Goal: Information Seeking & Learning: Learn about a topic

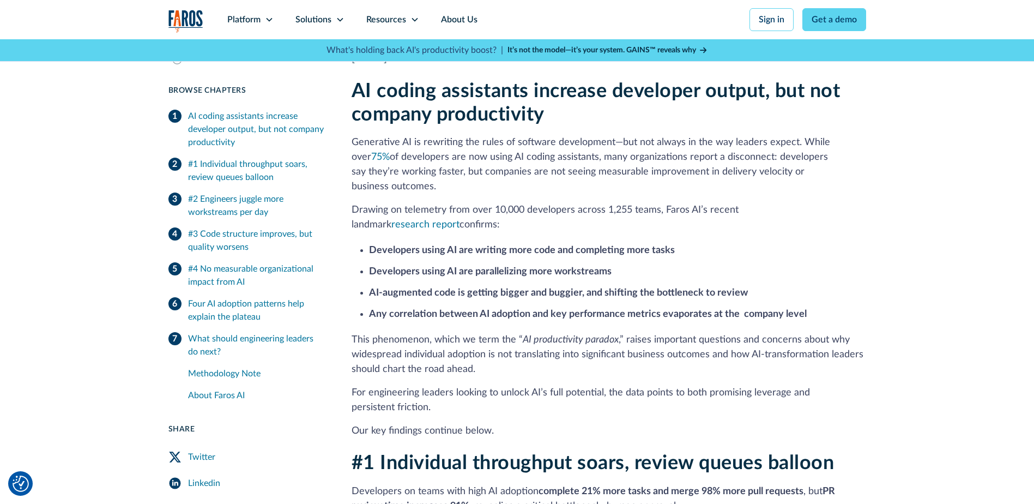
click at [353, 86] on h2 "AI coding assistants increase developer output, but not company productivity" at bounding box center [609, 103] width 515 height 47
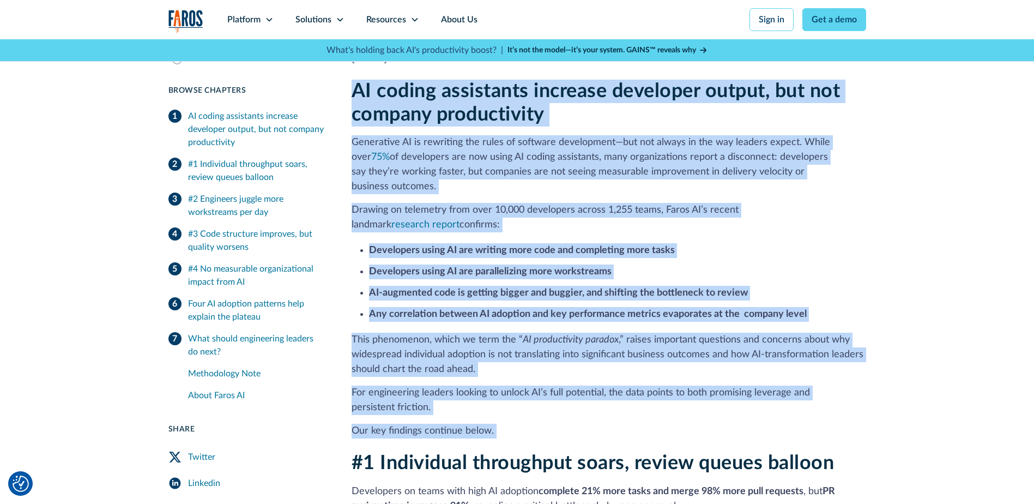
drag, startPoint x: 353, startPoint y: 86, endPoint x: 773, endPoint y: 404, distance: 526.7
click at [773, 404] on div "AI coding assistants increase developer output, but not company productivity Ge…" at bounding box center [609, 259] width 515 height 359
click at [531, 424] on p "Our key findings continue below." at bounding box center [609, 431] width 515 height 15
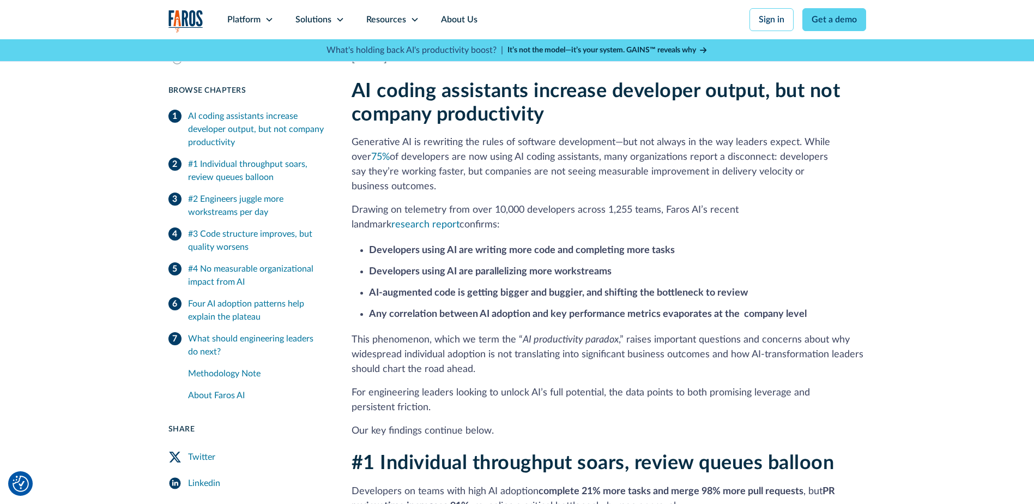
click at [531, 424] on p "Our key findings continue below." at bounding box center [609, 431] width 515 height 15
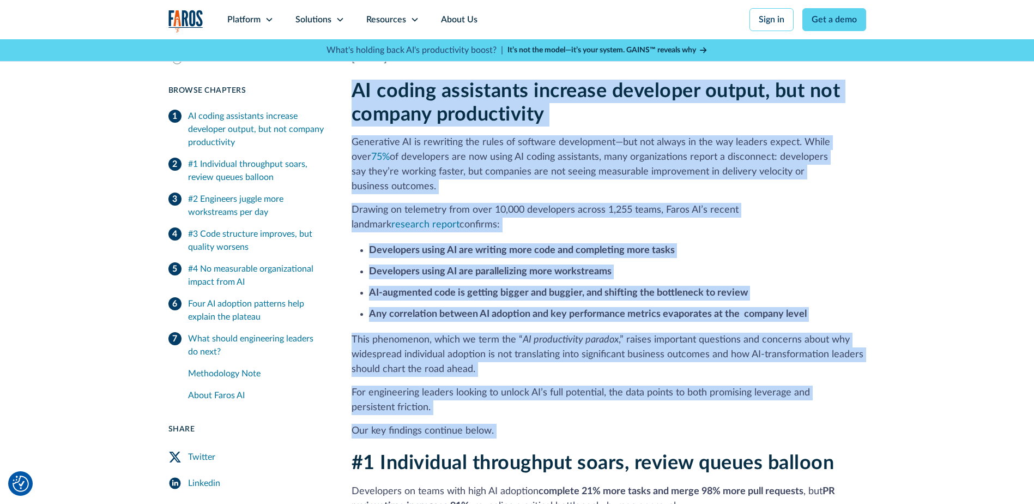
drag, startPoint x: 531, startPoint y: 419, endPoint x: 357, endPoint y: 97, distance: 366.0
click at [357, 97] on div "AI coding assistants increase developer output, but not company productivity Ge…" at bounding box center [609, 259] width 515 height 359
drag, startPoint x: 357, startPoint y: 97, endPoint x: 341, endPoint y: 76, distance: 25.6
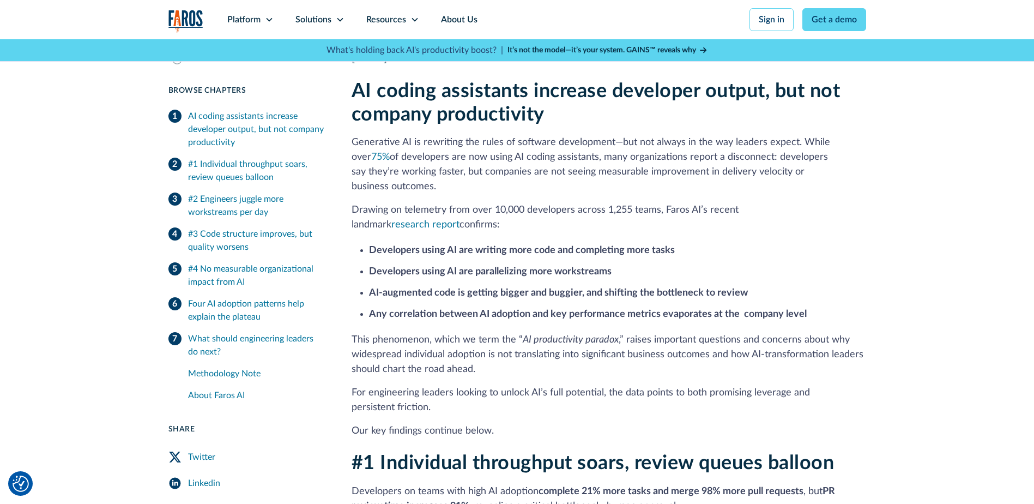
drag, startPoint x: 358, startPoint y: 91, endPoint x: 587, endPoint y: 423, distance: 403.7
click at [587, 423] on div "AI coding assistants increase developer output, but not company productivity Ge…" at bounding box center [609, 259] width 515 height 359
copy div "LO ipsumd sitametcon adipisci elitseddo eiusmo, tem inc utlabor etdoloremagn Al…"
click at [807, 286] on li "AI-augmented code is getting bigger and buggier, and shifting the bottleneck to…" at bounding box center [617, 293] width 497 height 15
click at [483, 264] on li "Developers using AI are parallelizing more workstreams" at bounding box center [617, 271] width 497 height 15
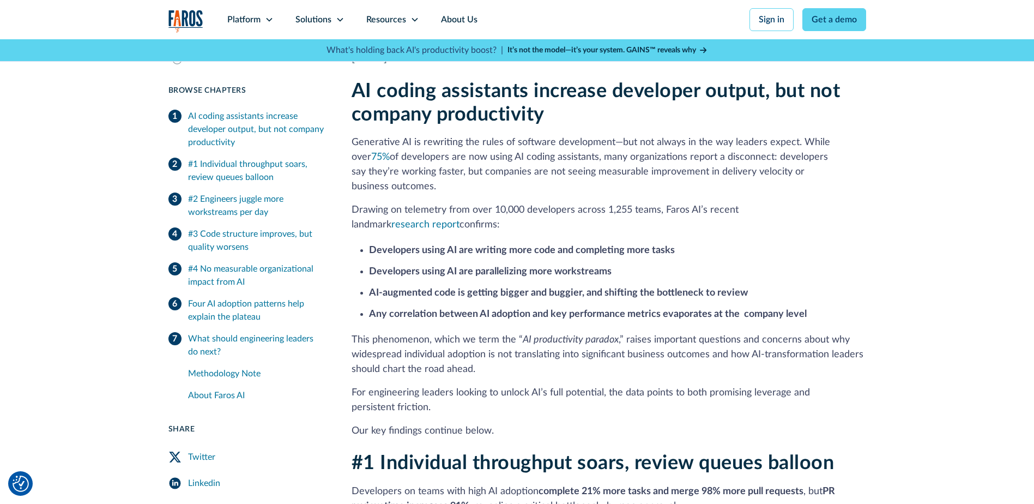
click at [601, 97] on h2 "AI coding assistants increase developer output, but not company productivity" at bounding box center [609, 103] width 515 height 47
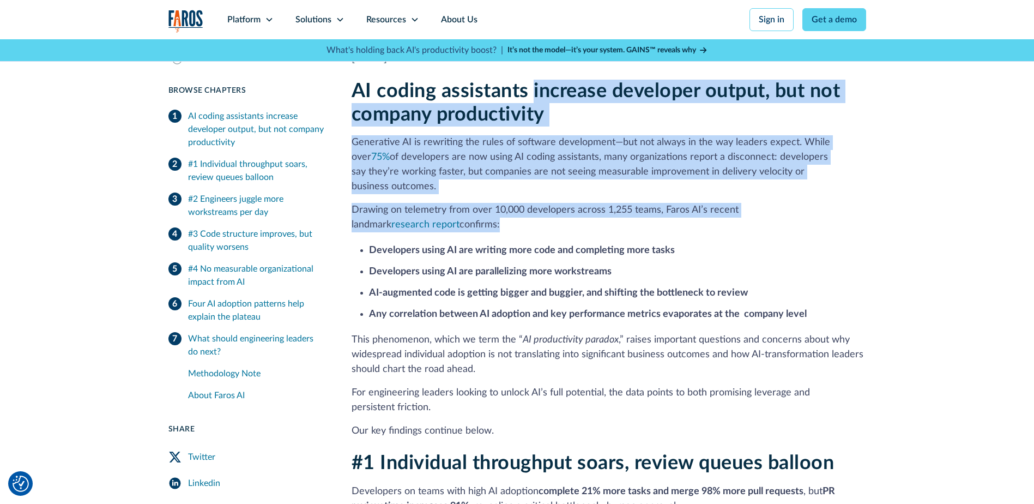
drag, startPoint x: 601, startPoint y: 97, endPoint x: 482, endPoint y: 213, distance: 166.2
click at [482, 213] on div "AI coding assistants increase developer output, but not company productivity Ge…" at bounding box center [609, 259] width 515 height 359
click at [482, 213] on p "Drawing on telemetry from over 10,000 developers across 1,255 teams, Faros AI’s…" at bounding box center [609, 217] width 515 height 29
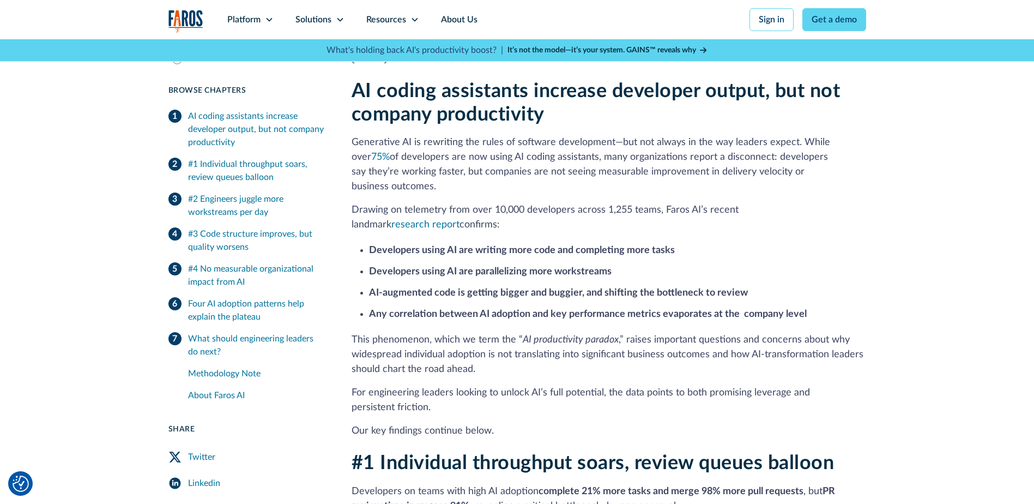
click at [482, 213] on p "Drawing on telemetry from over 10,000 developers across 1,255 teams, Faros AI’s…" at bounding box center [609, 217] width 515 height 29
drag, startPoint x: 355, startPoint y: 85, endPoint x: 509, endPoint y: 407, distance: 356.6
click at [509, 407] on div "AI coding assistants increase developer output, but not company productivity Ge…" at bounding box center [609, 259] width 515 height 359
click at [508, 424] on p "Our key findings continue below." at bounding box center [609, 431] width 515 height 15
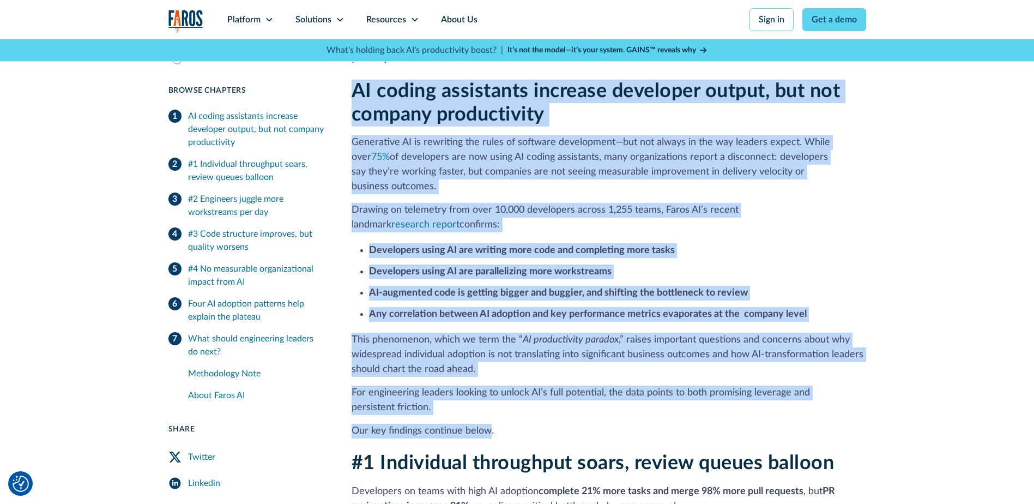
drag, startPoint x: 490, startPoint y: 416, endPoint x: 350, endPoint y: 92, distance: 353.1
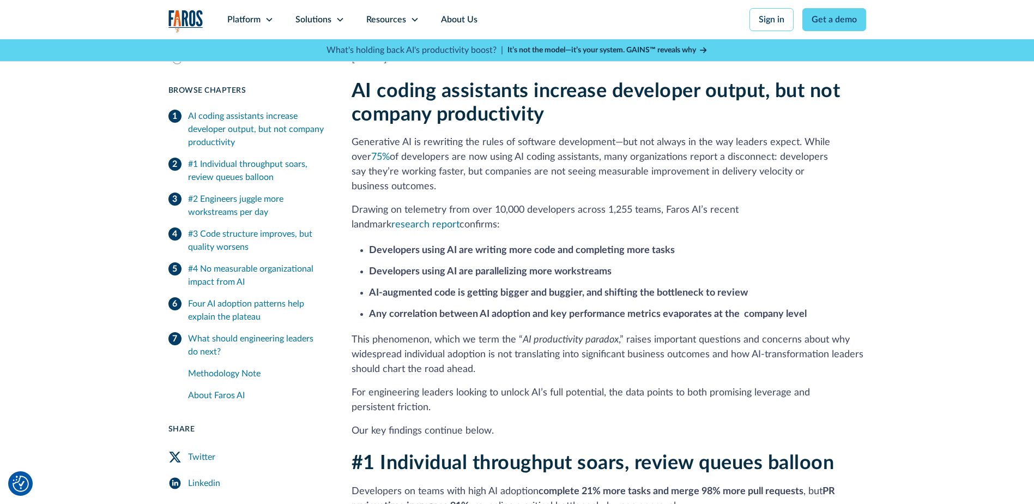
click at [498, 424] on p "Our key findings continue below." at bounding box center [609, 431] width 515 height 15
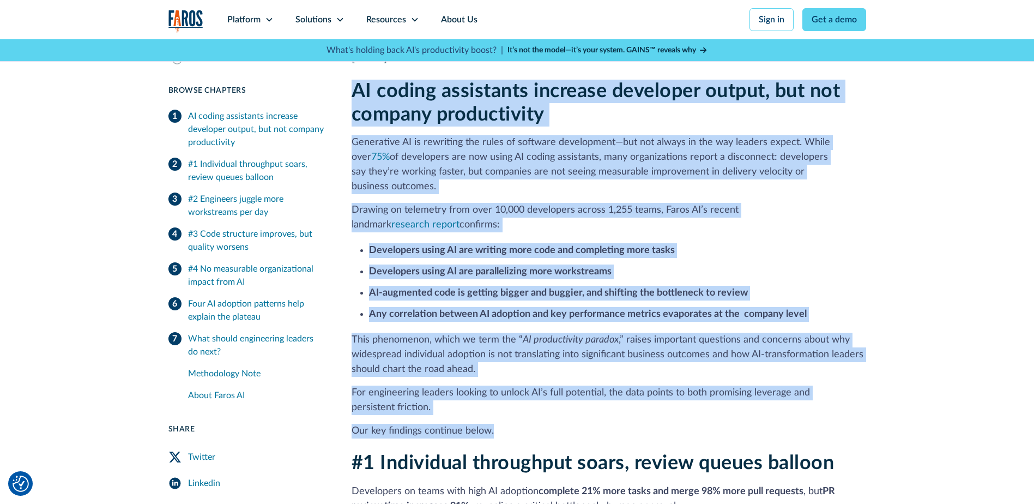
drag, startPoint x: 494, startPoint y: 419, endPoint x: 356, endPoint y: 102, distance: 345.3
click at [356, 102] on div "AI coding assistants increase developer output, but not company productivity Ge…" at bounding box center [609, 259] width 515 height 359
drag, startPoint x: 356, startPoint y: 102, endPoint x: 344, endPoint y: 77, distance: 27.3
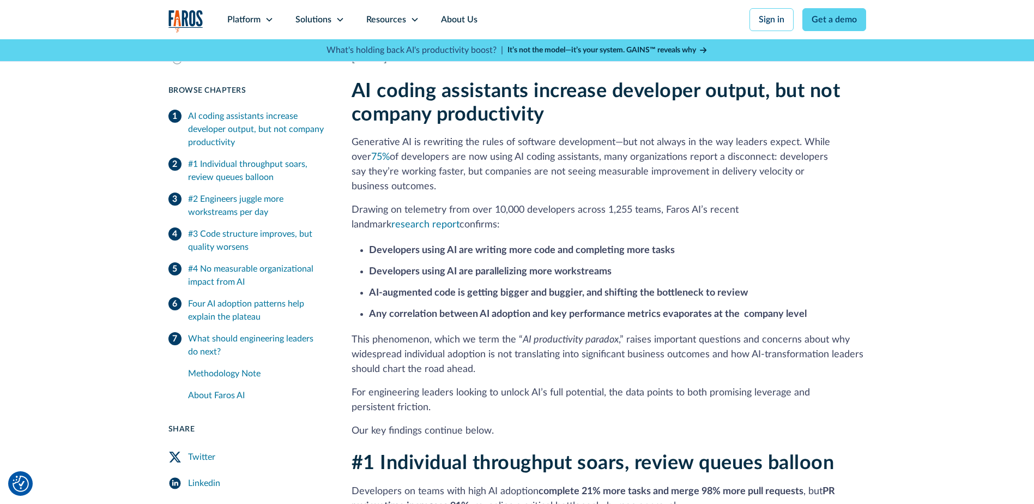
click at [357, 91] on h2 "AI coding assistants increase developer output, but not company productivity" at bounding box center [609, 103] width 515 height 47
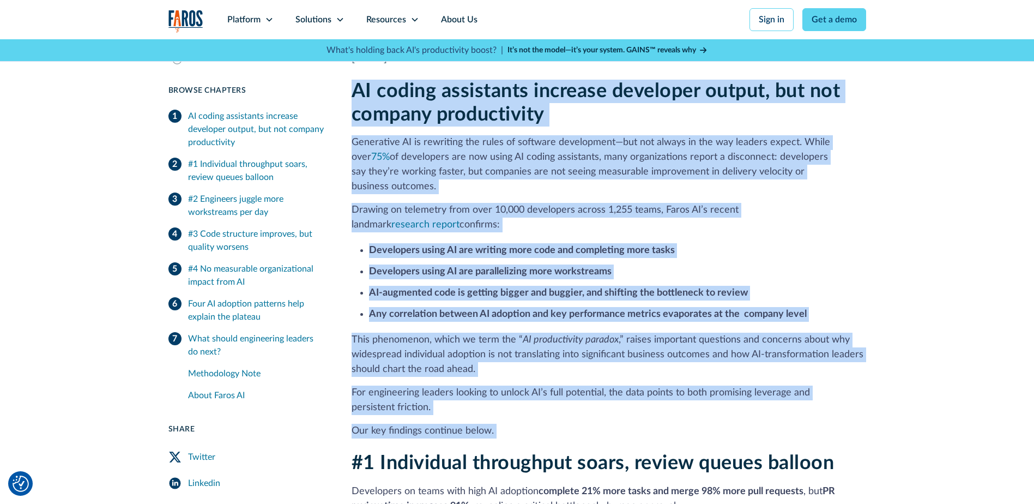
drag, startPoint x: 357, startPoint y: 91, endPoint x: 513, endPoint y: 418, distance: 362.7
click at [513, 418] on div "AI coding assistants increase developer output, but not company productivity Ge…" at bounding box center [609, 259] width 515 height 359
click at [513, 424] on p "Our key findings continue below." at bounding box center [609, 431] width 515 height 15
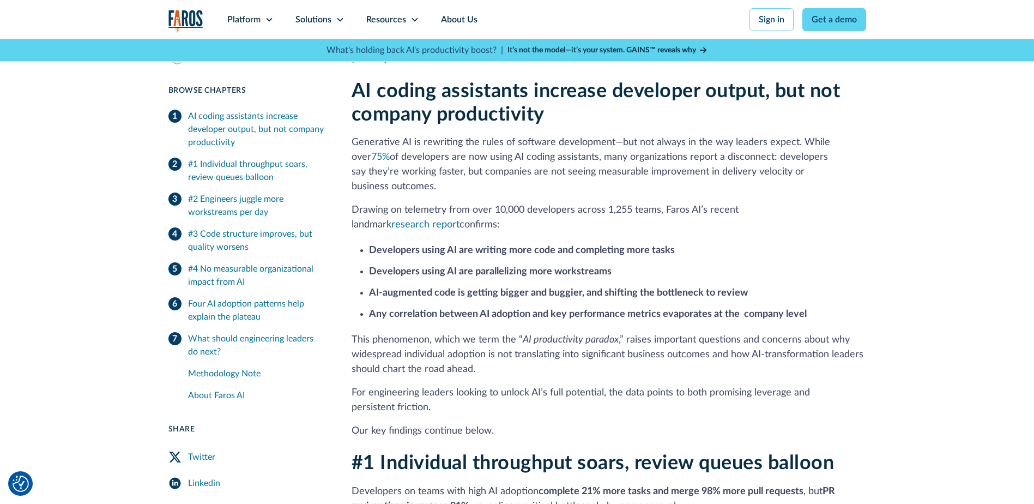
click at [355, 92] on h2 "AI coding assistants increase developer output, but not company productivity" at bounding box center [609, 103] width 515 height 47
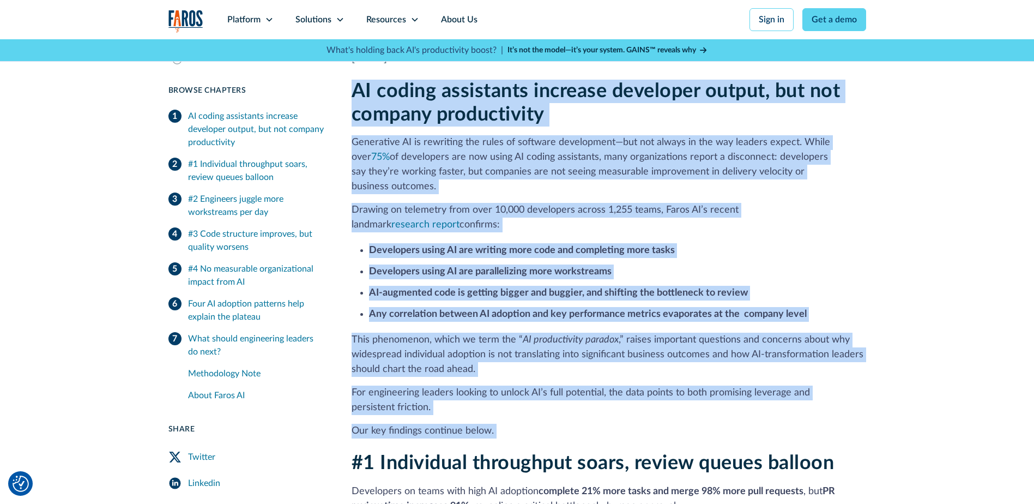
drag, startPoint x: 355, startPoint y: 92, endPoint x: 723, endPoint y: 404, distance: 482.5
click at [723, 404] on div "AI coding assistants increase developer output, but not company productivity Ge…" at bounding box center [609, 259] width 515 height 359
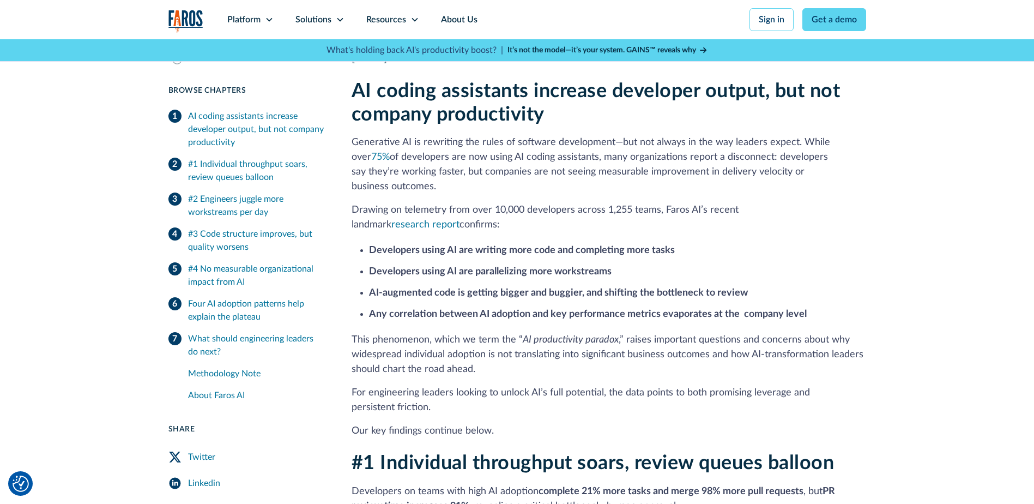
drag, startPoint x: 494, startPoint y: 420, endPoint x: 346, endPoint y: 97, distance: 356.3
drag, startPoint x: 472, startPoint y: 141, endPoint x: 675, endPoint y: 383, distance: 315.9
click at [675, 383] on div "AI coding assistants increase developer output, but not company productivity Ge…" at bounding box center [609, 259] width 515 height 359
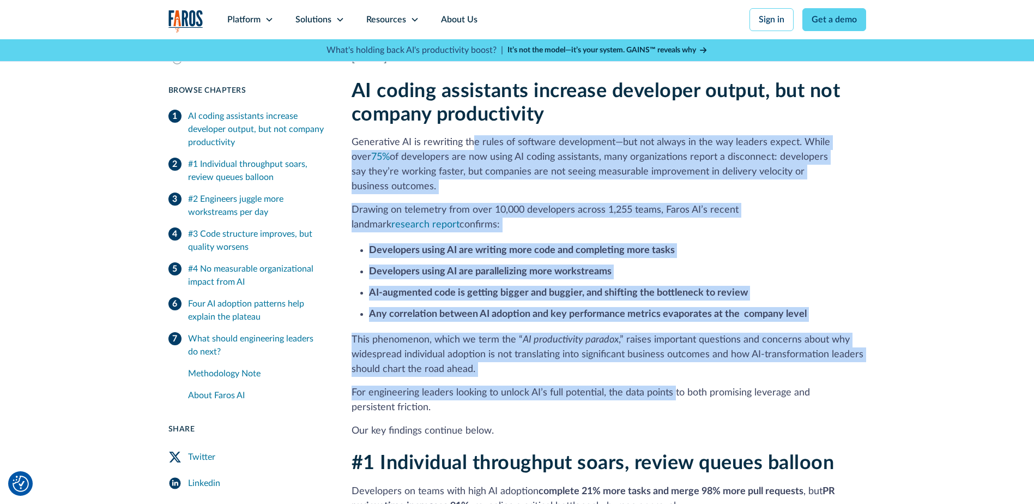
click at [520, 386] on p "For engineering leaders looking to unlock AI’s full potential, the data points …" at bounding box center [609, 400] width 515 height 29
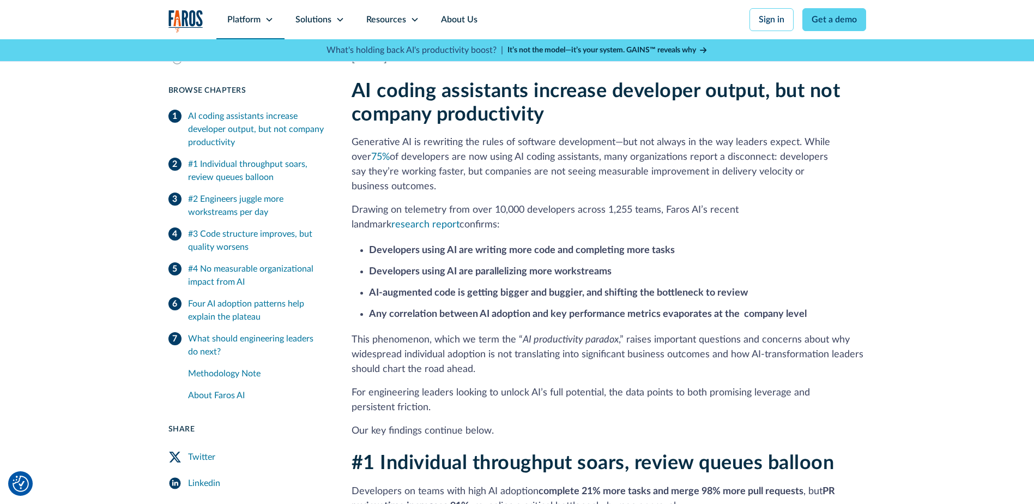
click at [270, 21] on icon at bounding box center [269, 19] width 9 height 9
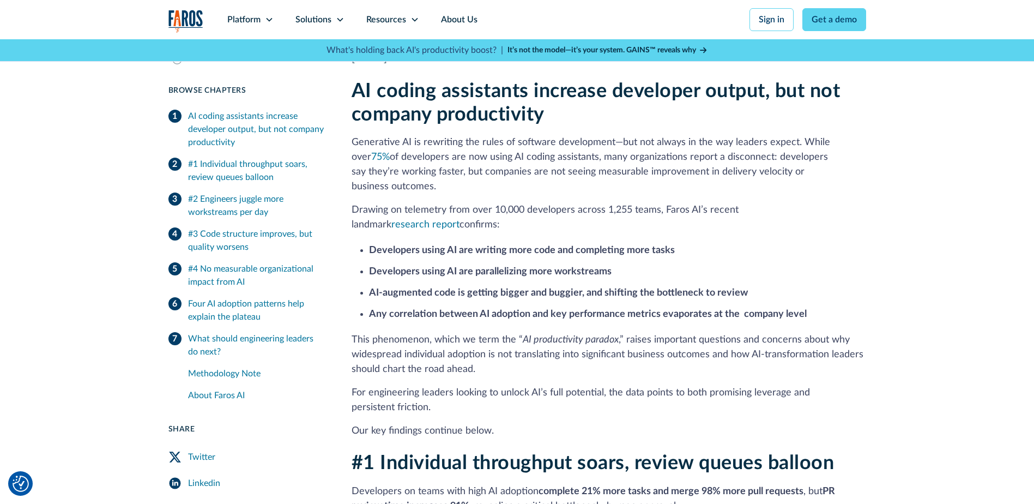
click at [352, 89] on h2 "AI coding assistants increase developer output, but not company productivity" at bounding box center [609, 103] width 515 height 47
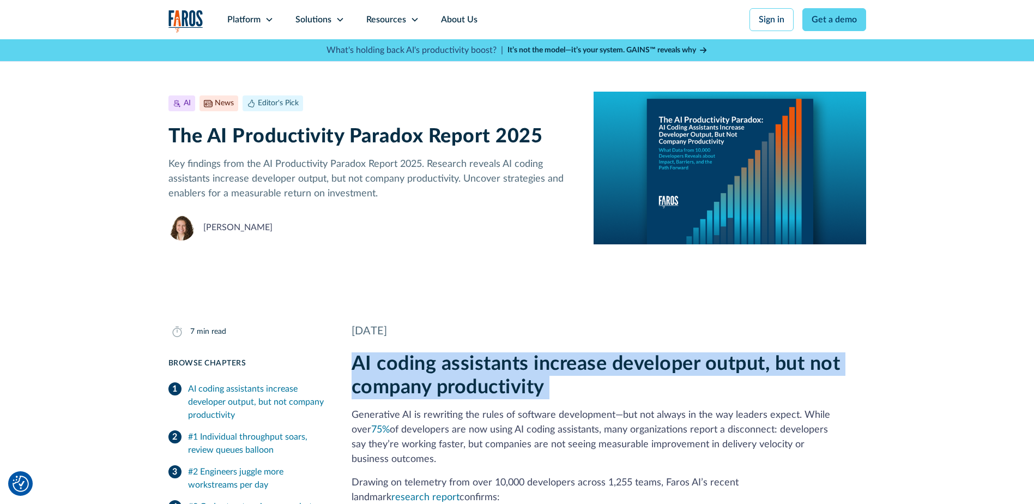
drag, startPoint x: 352, startPoint y: 89, endPoint x: 558, endPoint y: 395, distance: 368.4
click at [558, 395] on h2 "AI coding assistants increase developer output, but not company productivity" at bounding box center [609, 375] width 515 height 47
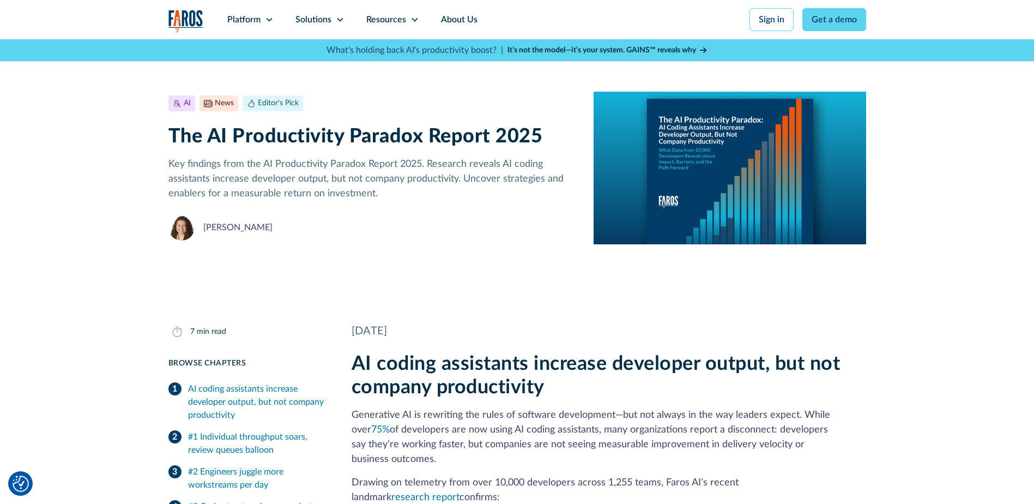
click at [391, 412] on p "Generative AI is rewriting the rules of software development—but not always in …" at bounding box center [609, 437] width 515 height 59
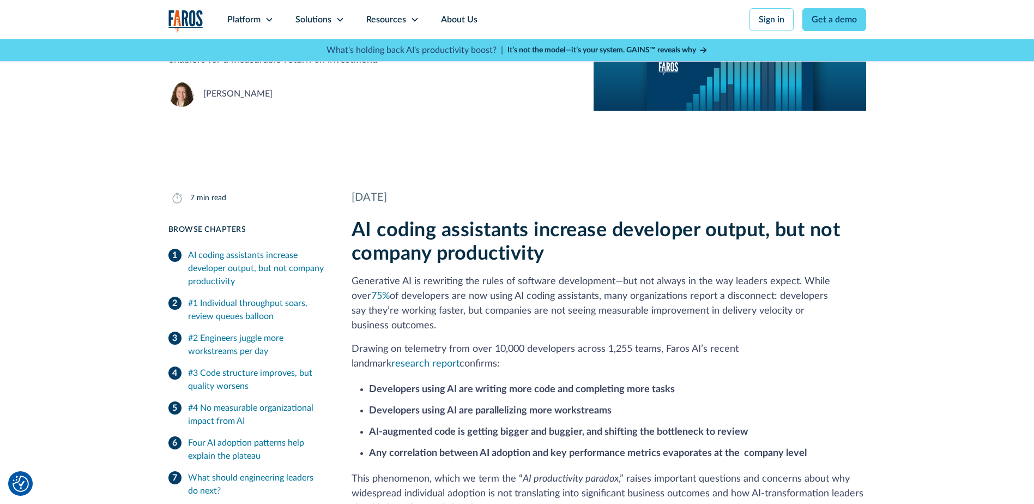
scroll to position [133, 0]
drag, startPoint x: 356, startPoint y: 229, endPoint x: 372, endPoint y: 232, distance: 17.1
click at [372, 232] on h2 "AI coding assistants increase developer output, but not company productivity" at bounding box center [609, 242] width 515 height 47
drag, startPoint x: 356, startPoint y: 231, endPoint x: 368, endPoint y: 228, distance: 13.0
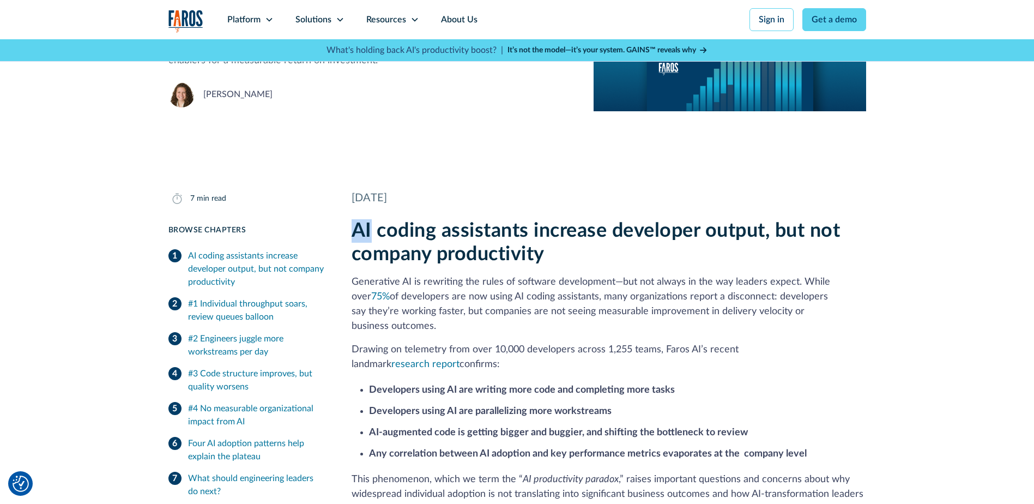
click at [368, 228] on h2 "AI coding assistants increase developer output, but not company productivity" at bounding box center [609, 242] width 515 height 47
click at [367, 227] on h2 "AI coding assistants increase developer output, but not company productivity" at bounding box center [609, 242] width 515 height 47
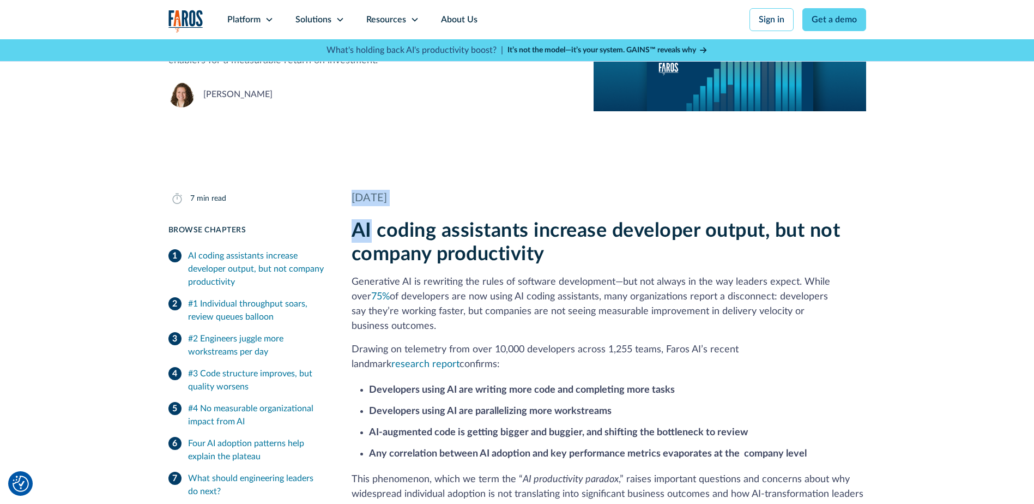
drag, startPoint x: 370, startPoint y: 229, endPoint x: 350, endPoint y: 172, distance: 60.2
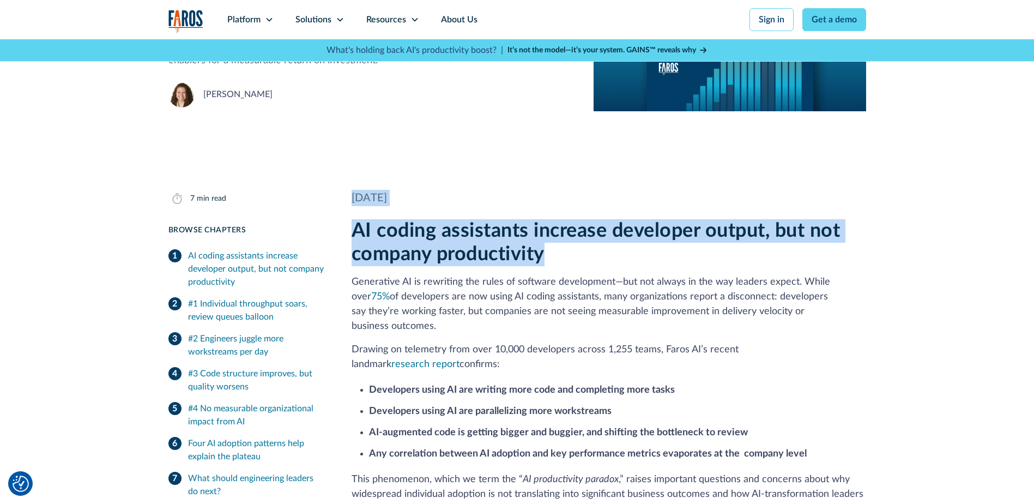
drag, startPoint x: 348, startPoint y: 165, endPoint x: 581, endPoint y: 259, distance: 251.5
click at [581, 259] on h2 "AI coding assistants increase developer output, but not company productivity" at bounding box center [609, 242] width 515 height 47
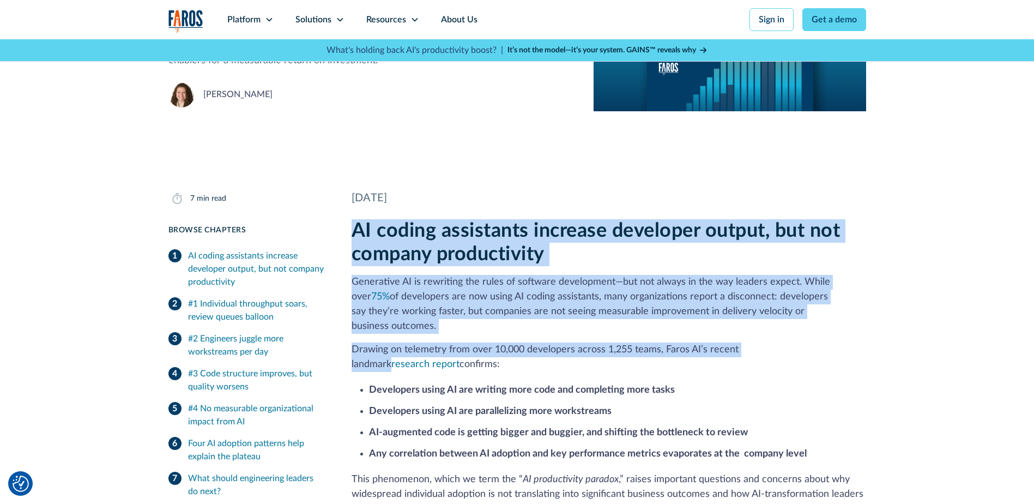
drag, startPoint x: 773, startPoint y: 334, endPoint x: 353, endPoint y: 231, distance: 432.4
click at [353, 231] on div "AI coding assistants increase developer output, but not company productivity Ge…" at bounding box center [609, 398] width 515 height 359
click at [353, 231] on h2 "AI coding assistants increase developer output, but not company productivity" at bounding box center [609, 242] width 515 height 47
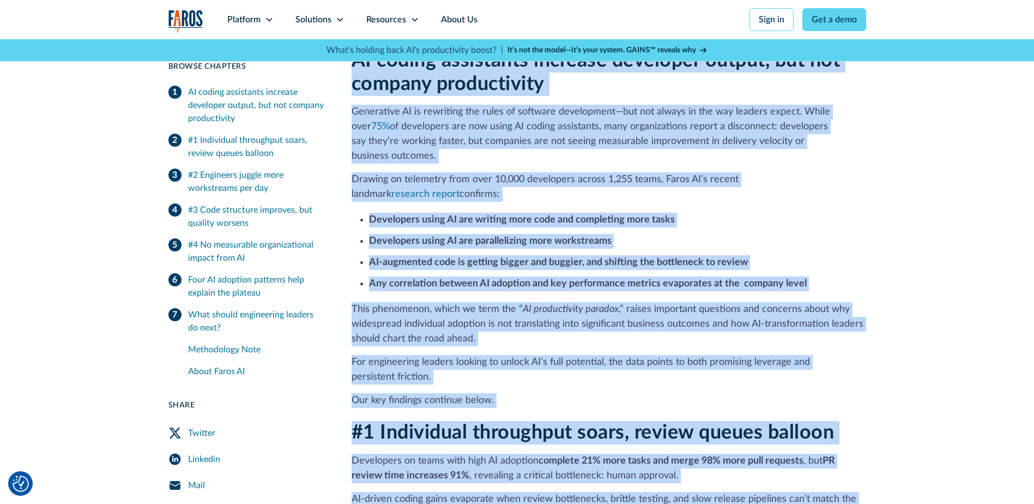
scroll to position [426, 0]
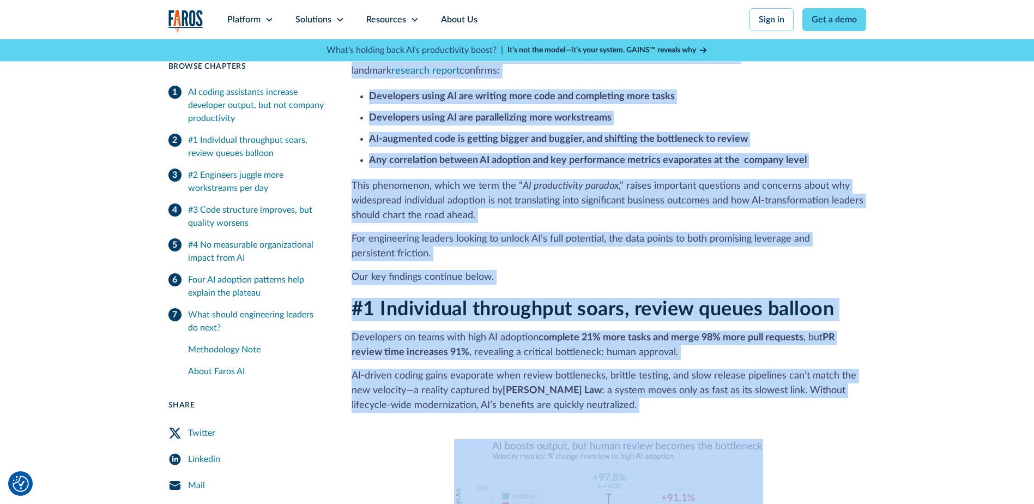
drag, startPoint x: 353, startPoint y: 231, endPoint x: 503, endPoint y: 261, distance: 153.5
click at [503, 261] on div "AI coding assistants increase developer output, but not company productivity Ge…" at bounding box center [609, 105] width 515 height 359
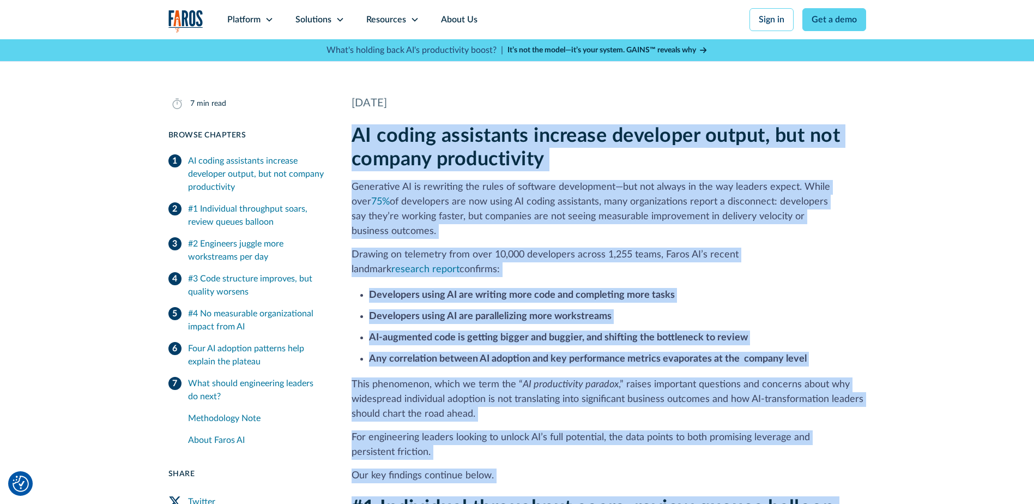
scroll to position [229, 0]
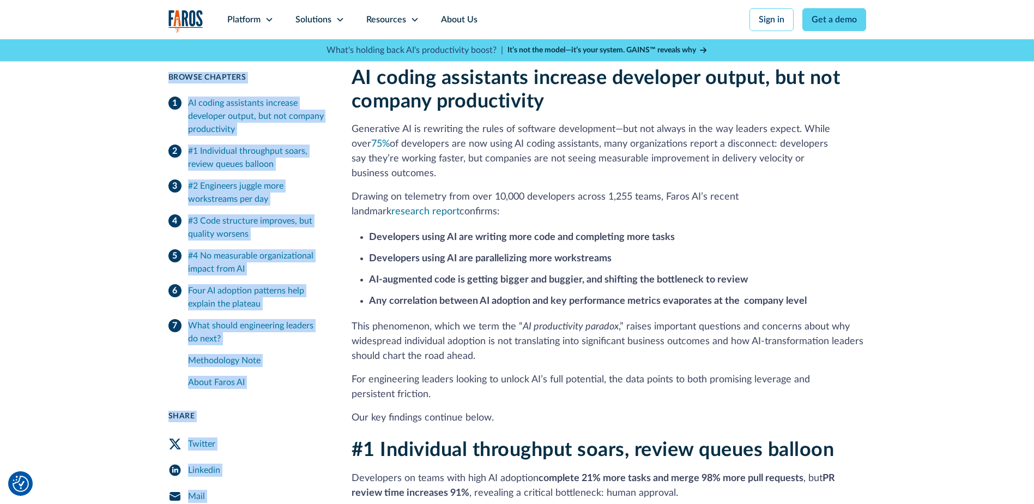
scroll to position [0, 0]
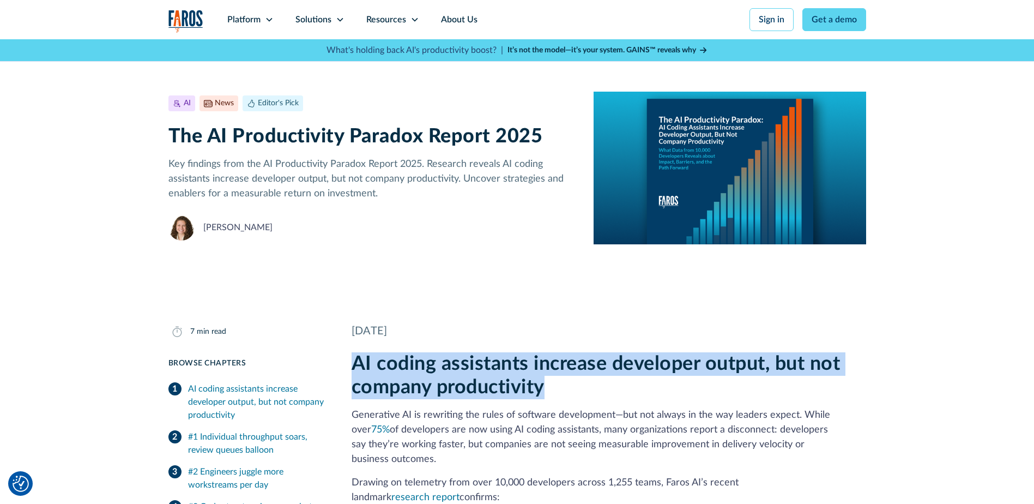
drag, startPoint x: 355, startPoint y: 94, endPoint x: 631, endPoint y: 396, distance: 409.1
click at [631, 396] on h2 "AI coding assistants increase developer output, but not company productivity" at bounding box center [609, 375] width 515 height 47
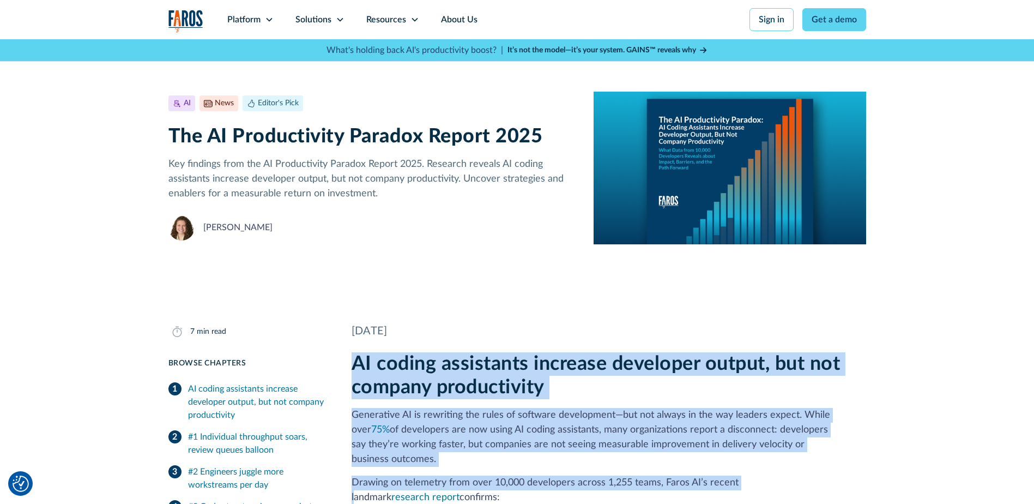
drag, startPoint x: 355, startPoint y: 364, endPoint x: 737, endPoint y: 471, distance: 396.4
click at [737, 476] on p "Drawing on telemetry from over 10,000 developers across 1,255 teams, Faros AI’s…" at bounding box center [609, 490] width 515 height 29
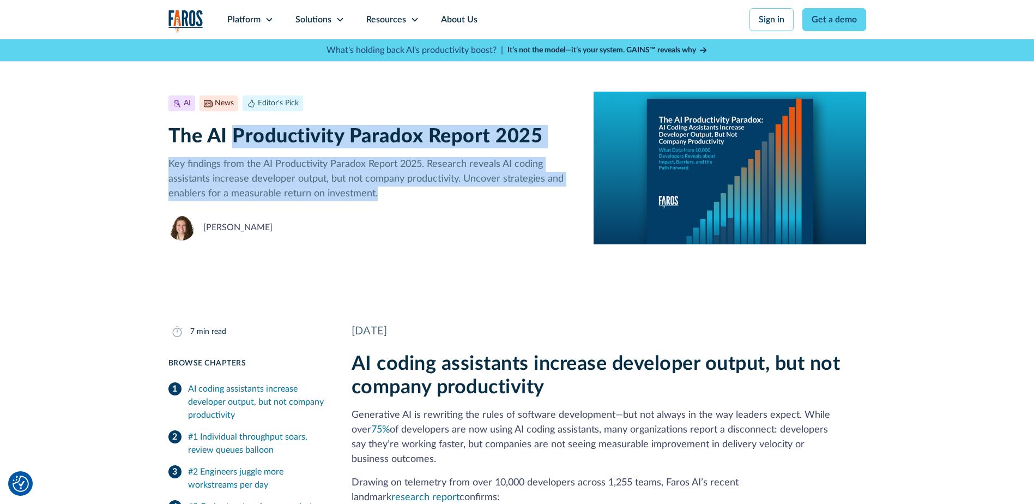
drag, startPoint x: 236, startPoint y: 140, endPoint x: 532, endPoint y: 193, distance: 300.8
click at [532, 193] on div "AI News Editor's Pick [DATE] 7 min read The AI Productivity Paradox Report 2025…" at bounding box center [373, 167] width 408 height 145
click at [532, 193] on p "Key findings from the AI Productivity Paradox Report 2025. Research reveals AI …" at bounding box center [373, 179] width 408 height 44
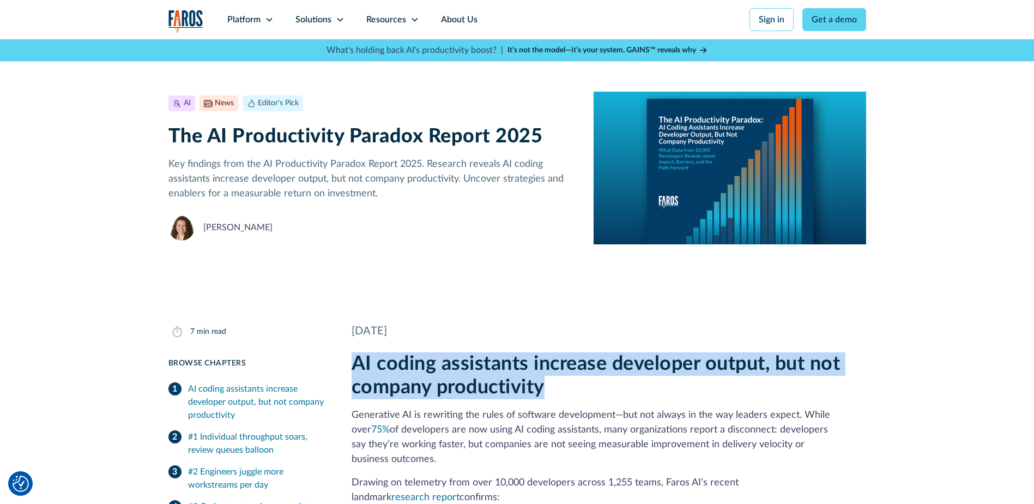
drag, startPoint x: 545, startPoint y: 387, endPoint x: 353, endPoint y: 364, distance: 193.4
click at [353, 364] on h2 "AI coding assistants increase developer output, but not company productivity" at bounding box center [609, 375] width 515 height 47
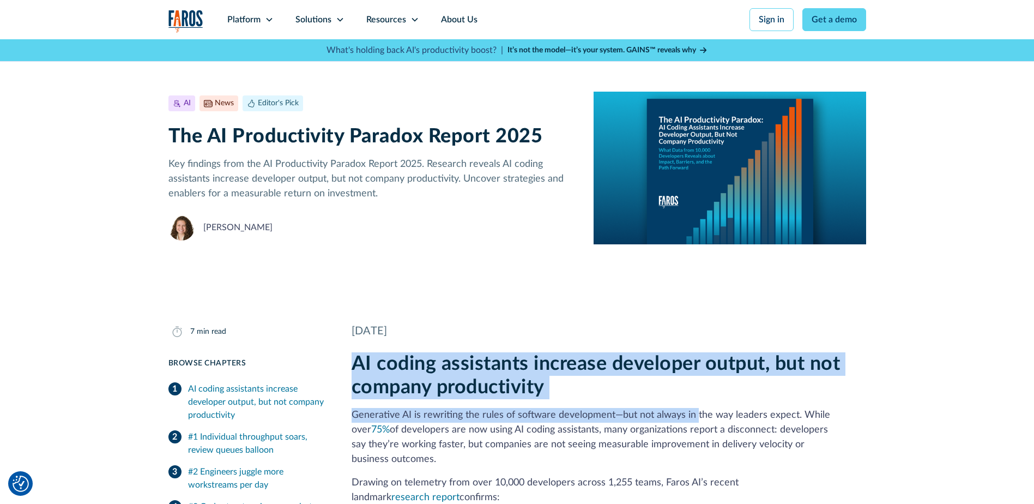
drag, startPoint x: 353, startPoint y: 364, endPoint x: 690, endPoint y: 423, distance: 342.6
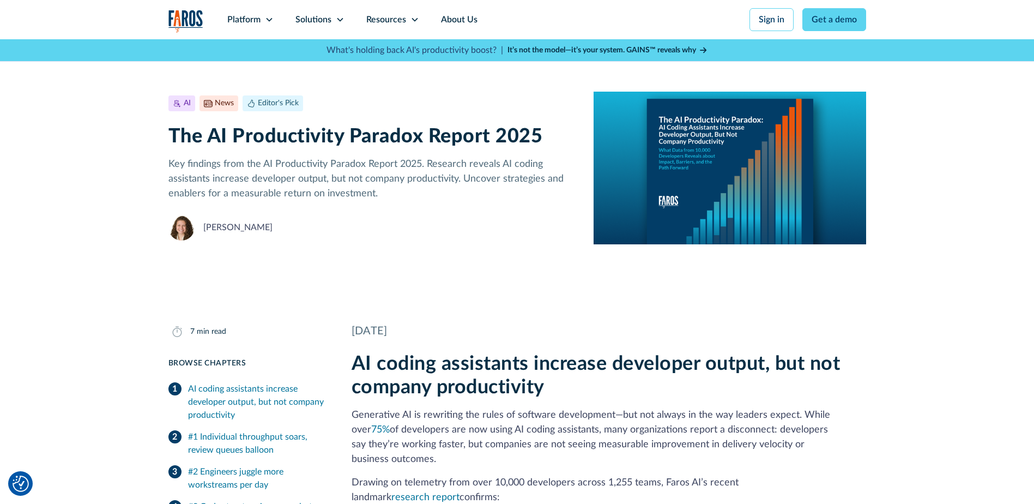
click at [579, 425] on p "Generative AI is rewriting the rules of software development—but not always in …" at bounding box center [609, 437] width 515 height 59
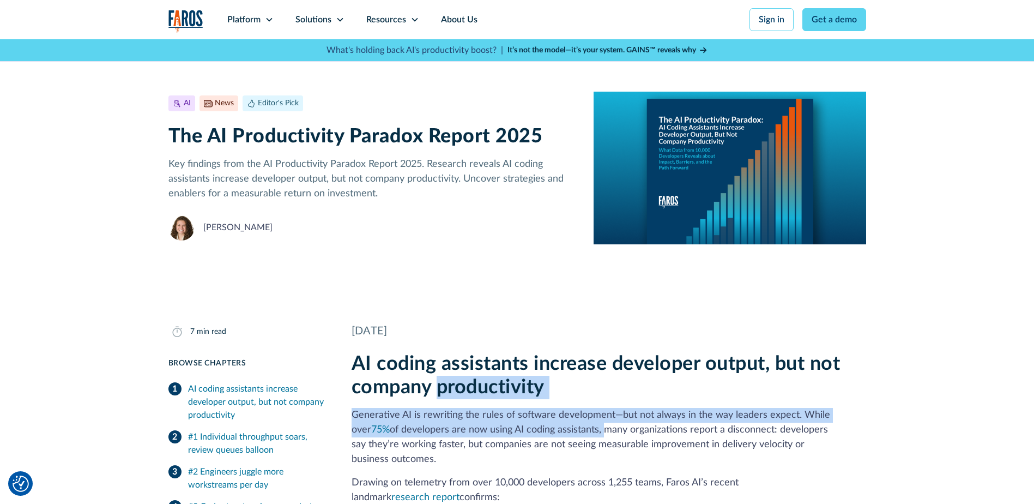
drag, startPoint x: 579, startPoint y: 425, endPoint x: 541, endPoint y: 392, distance: 51.0
drag, startPoint x: 354, startPoint y: 359, endPoint x: 697, endPoint y: 482, distance: 364.8
click at [697, 482] on p "Drawing on telemetry from over 10,000 developers across 1,255 teams, Faros AI’s…" at bounding box center [609, 490] width 515 height 29
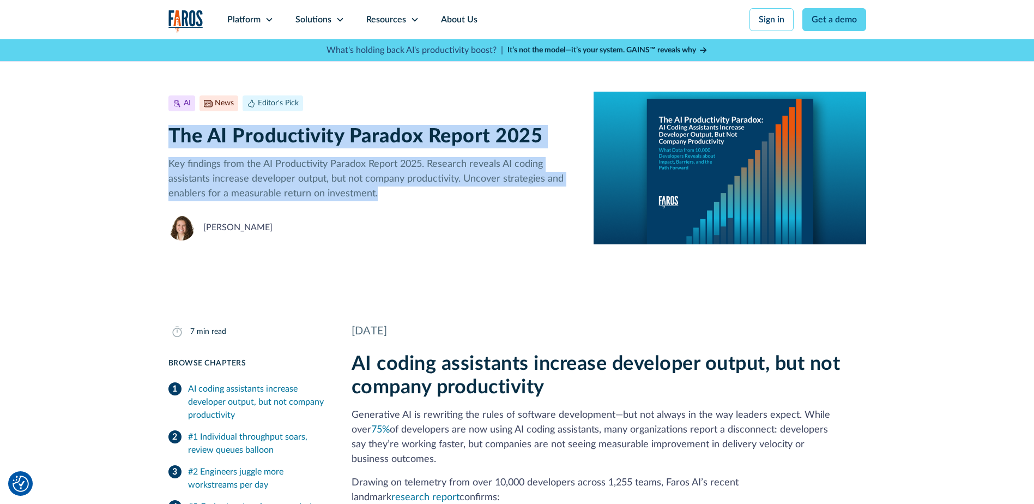
drag, startPoint x: 163, startPoint y: 130, endPoint x: 427, endPoint y: 197, distance: 272.7
click at [427, 197] on div "AI News Editor's Pick [DATE] 7 min read The AI Productivity Paradox Report 2025…" at bounding box center [517, 167] width 1034 height 257
click at [150, 123] on div "AI News Editor's Pick [DATE] 7 min read The AI Productivity Paradox Report 2025…" at bounding box center [517, 167] width 1034 height 257
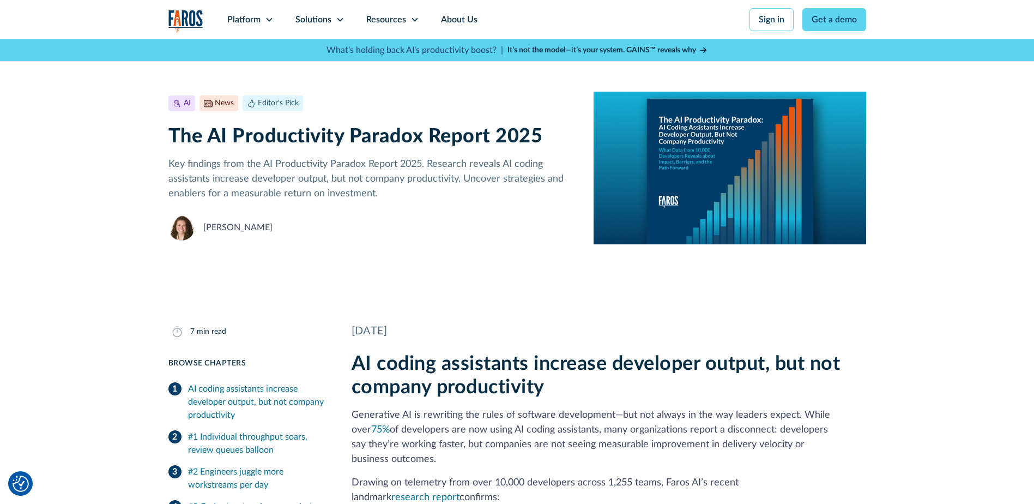
click at [160, 128] on div "AI News Editor's Pick [DATE] 7 min read The AI Productivity Paradox Report 2025…" at bounding box center [517, 167] width 1034 height 257
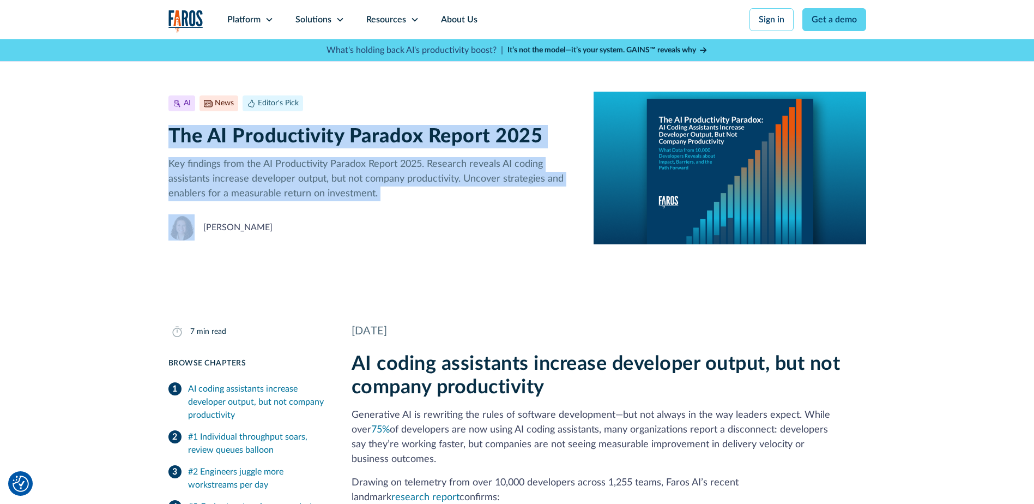
drag, startPoint x: 160, startPoint y: 128, endPoint x: 388, endPoint y: 200, distance: 239.0
click at [388, 200] on div "AI News Editor's Pick [DATE] 7 min read The AI Productivity Paradox Report 2025…" at bounding box center [517, 167] width 1034 height 257
click at [388, 200] on p "Key findings from the AI Productivity Paradox Report 2025. Research reveals AI …" at bounding box center [373, 179] width 408 height 44
drag, startPoint x: 128, startPoint y: 123, endPoint x: 488, endPoint y: 208, distance: 369.3
click at [488, 208] on div "AI News Editor's Pick [DATE] 7 min read The AI Productivity Paradox Report 2025…" at bounding box center [517, 167] width 1034 height 257
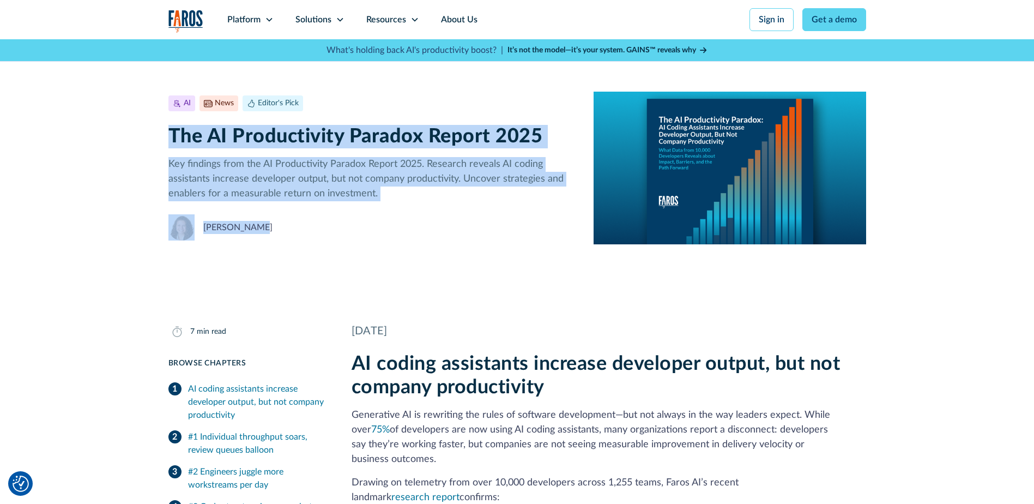
click at [488, 208] on div "AI News Editor's Pick [DATE] 7 min read The AI Productivity Paradox Report 2025…" at bounding box center [373, 167] width 408 height 145
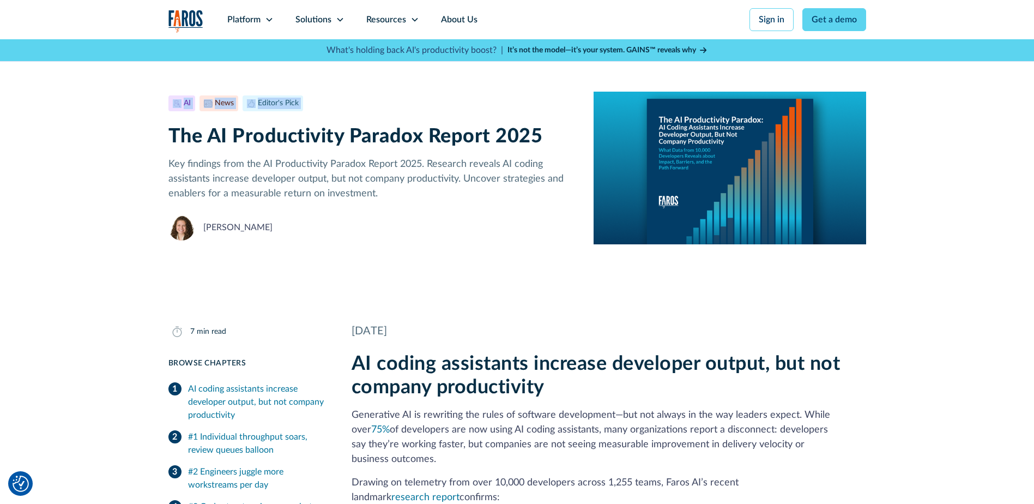
drag, startPoint x: 488, startPoint y: 208, endPoint x: 191, endPoint y: 118, distance: 309.5
click at [191, 118] on div "AI News Editor's Pick [DATE] 7 min read The AI Productivity Paradox Report 2025…" at bounding box center [373, 167] width 408 height 145
drag, startPoint x: 191, startPoint y: 118, endPoint x: 153, endPoint y: 120, distance: 38.8
click at [153, 120] on div "AI News Editor's Pick [DATE] 7 min read The AI Productivity Paradox Report 2025…" at bounding box center [517, 167] width 1034 height 257
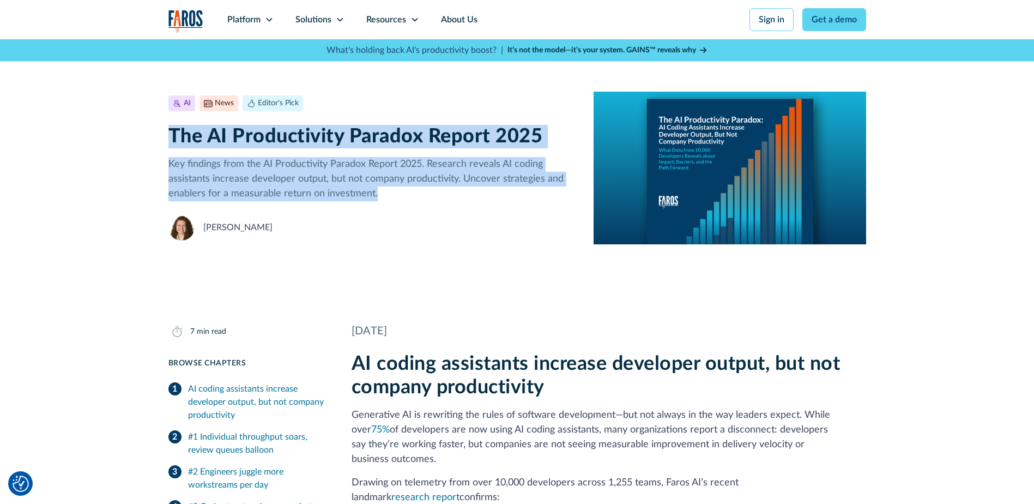
drag, startPoint x: 164, startPoint y: 139, endPoint x: 444, endPoint y: 192, distance: 284.9
click at [444, 192] on div "AI News Editor's Pick [DATE] 7 min read The AI Productivity Paradox Report 2025…" at bounding box center [517, 167] width 1034 height 257
click at [444, 192] on p "Key findings from the AI Productivity Paradox Report 2025. Research reveals AI …" at bounding box center [373, 179] width 408 height 44
drag, startPoint x: 411, startPoint y: 194, endPoint x: 165, endPoint y: 137, distance: 252.8
click at [165, 137] on div "AI News Editor's Pick [DATE] 7 min read The AI Productivity Paradox Report 2025…" at bounding box center [517, 167] width 1034 height 257
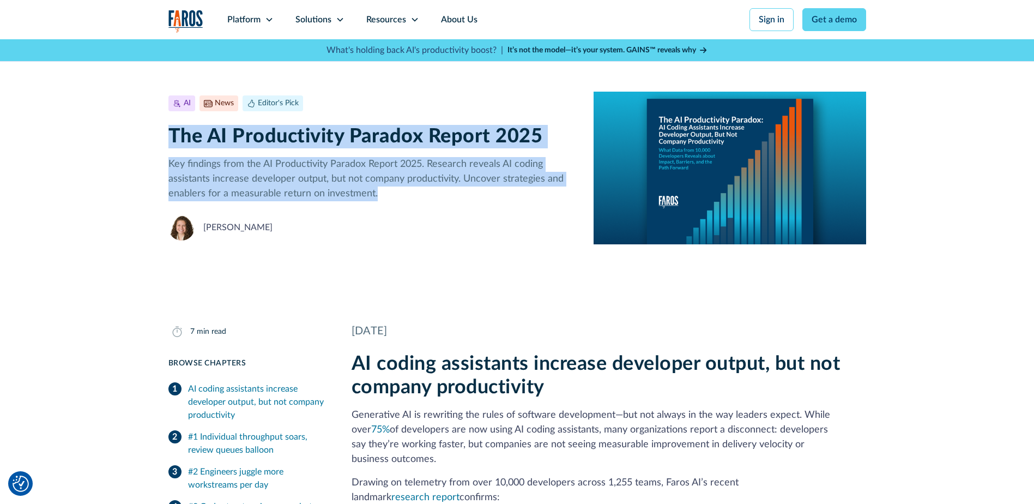
drag, startPoint x: 165, startPoint y: 137, endPoint x: 158, endPoint y: 137, distance: 6.5
click at [158, 137] on div "AI News Editor's Pick [DATE] 7 min read The AI Productivity Paradox Report 2025…" at bounding box center [517, 167] width 1034 height 257
drag, startPoint x: 158, startPoint y: 137, endPoint x: 553, endPoint y: 202, distance: 400.6
click at [553, 202] on div "AI News Editor's Pick [DATE] 7 min read The AI Productivity Paradox Report 2025…" at bounding box center [517, 167] width 1034 height 257
click at [553, 202] on div "AI News Editor's Pick [DATE] 7 min read The AI Productivity Paradox Report 2025…" at bounding box center [373, 167] width 408 height 145
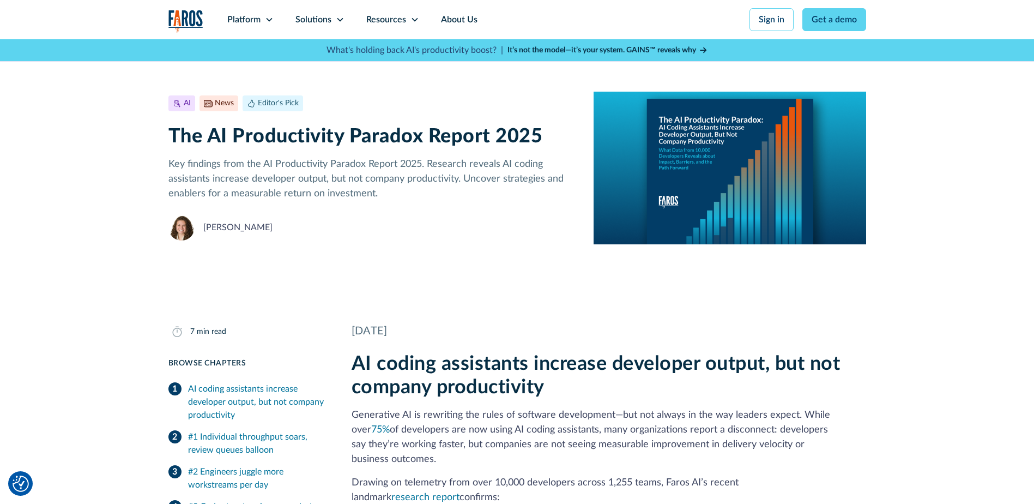
click at [553, 202] on div "AI News Editor's Pick [DATE] 7 min read The AI Productivity Paradox Report 2025…" at bounding box center [373, 167] width 408 height 145
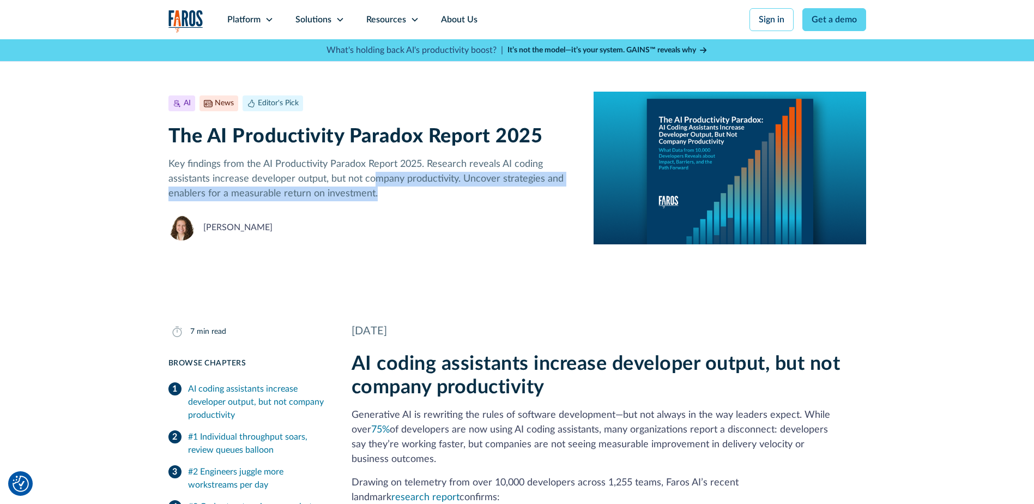
drag, startPoint x: 372, startPoint y: 181, endPoint x: 378, endPoint y: 196, distance: 16.4
click at [378, 196] on p "Key findings from the AI Productivity Paradox Report 2025. Research reveals AI …" at bounding box center [373, 179] width 408 height 44
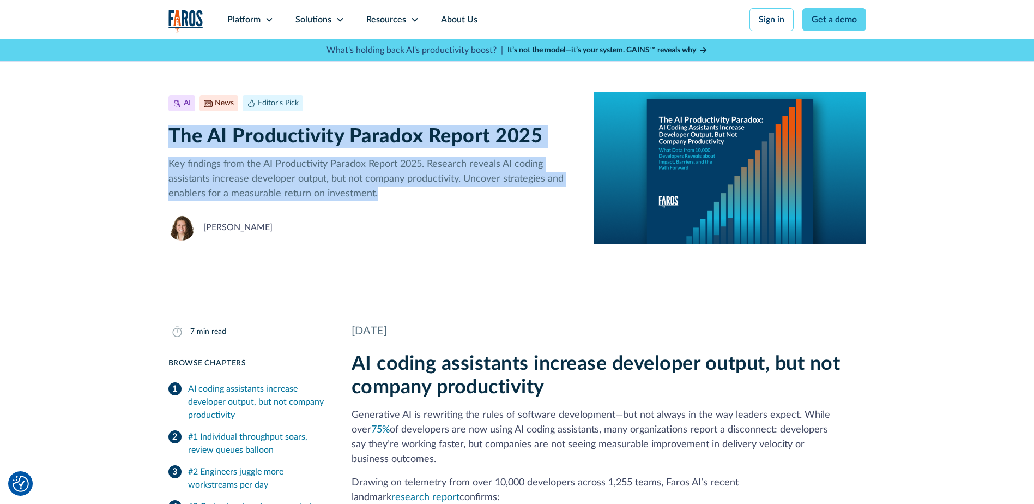
drag, startPoint x: 378, startPoint y: 196, endPoint x: 171, endPoint y: 143, distance: 214.0
click at [171, 143] on div "AI News Editor's Pick [DATE] 7 min read The AI Productivity Paradox Report 2025…" at bounding box center [373, 167] width 408 height 145
click at [171, 143] on h1 "The AI Productivity Paradox Report 2025" at bounding box center [373, 136] width 408 height 23
drag, startPoint x: 171, startPoint y: 143, endPoint x: 422, endPoint y: 218, distance: 261.9
click at [422, 218] on div "AI News Editor's Pick [DATE] 7 min read The AI Productivity Paradox Report 2025…" at bounding box center [373, 167] width 408 height 145
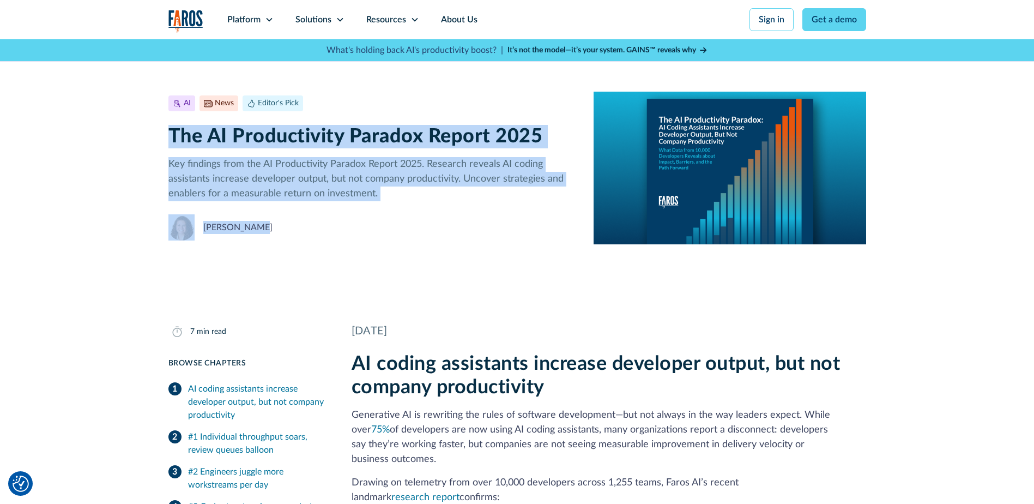
drag, startPoint x: 422, startPoint y: 218, endPoint x: 400, endPoint y: 211, distance: 22.4
click at [400, 211] on div "AI News Editor's Pick [DATE] 7 min read The AI Productivity Paradox Report 2025…" at bounding box center [373, 167] width 408 height 145
drag, startPoint x: 171, startPoint y: 134, endPoint x: 519, endPoint y: 216, distance: 357.6
click at [519, 216] on div "AI News Editor's Pick [DATE] 7 min read The AI Productivity Paradox Report 2025…" at bounding box center [373, 167] width 408 height 145
click at [519, 216] on div "[PERSON_NAME]" at bounding box center [373, 227] width 408 height 26
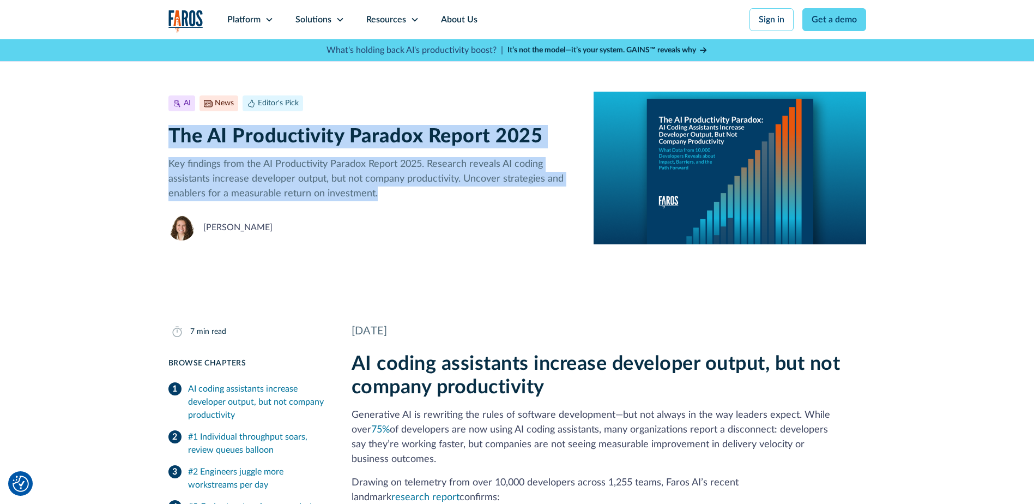
drag, startPoint x: 170, startPoint y: 128, endPoint x: 378, endPoint y: 192, distance: 218.5
click at [378, 192] on div "AI News Editor's Pick [DATE] 7 min read The AI Productivity Paradox Report 2025…" at bounding box center [373, 167] width 408 height 145
click at [378, 192] on p "Key findings from the AI Productivity Paradox Report 2025. Research reveals AI …" at bounding box center [373, 179] width 408 height 44
